Goal: Task Accomplishment & Management: Manage account settings

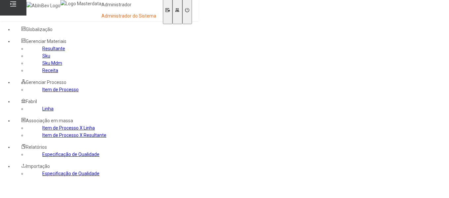
click at [55, 66] on link "Sku Mdm" at bounding box center [52, 62] width 20 height 5
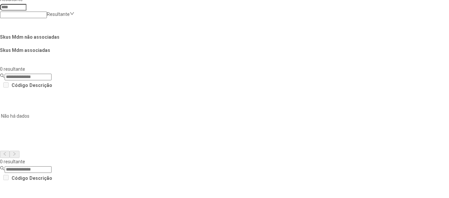
scroll to position [235, 0]
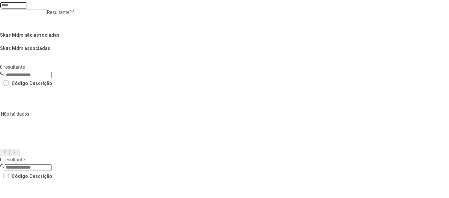
scroll to position [268, 0]
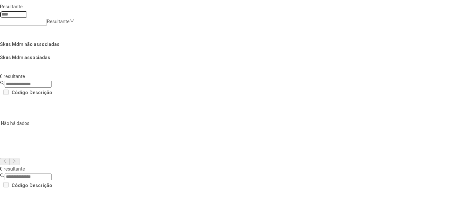
scroll to position [225, 0]
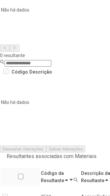
scroll to position [282, 97]
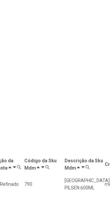
scroll to position [0, 0]
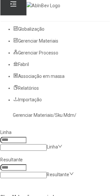
scroll to position [282, 97]
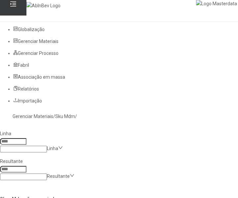
scroll to position [275, 0]
